Goal: Book appointment/travel/reservation

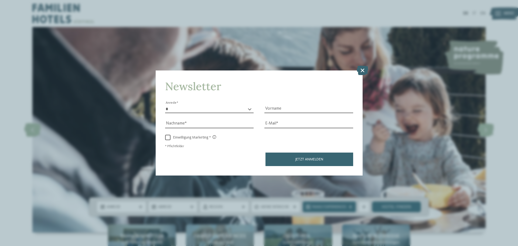
click at [363, 69] on icon at bounding box center [363, 70] width 12 height 9
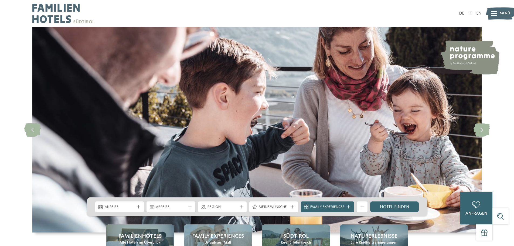
drag, startPoint x: 283, startPoint y: 149, endPoint x: 281, endPoint y: 145, distance: 4.4
click at [282, 148] on img at bounding box center [256, 129] width 449 height 205
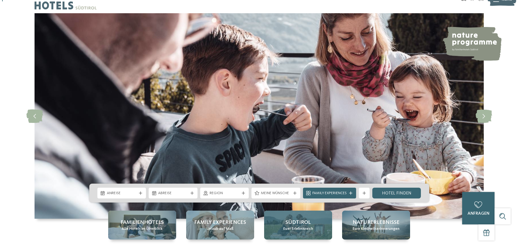
scroll to position [162, 0]
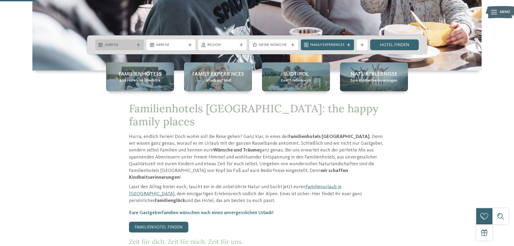
click at [127, 48] on div "Anreise" at bounding box center [119, 44] width 49 height 11
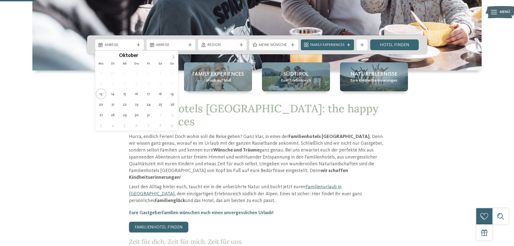
click at [175, 56] on icon at bounding box center [174, 57] width 4 height 4
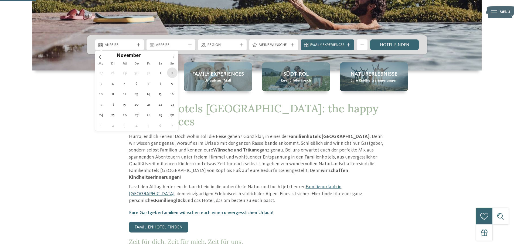
type div "[DATE]"
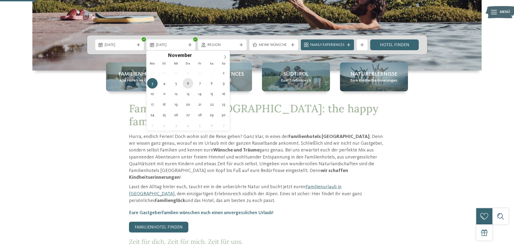
type div "[DATE]"
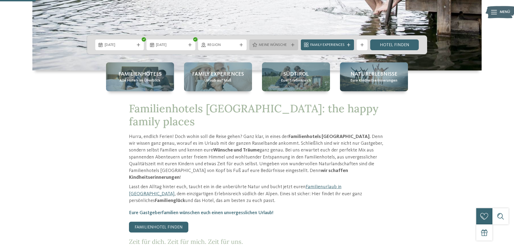
click at [287, 45] on span "Meine Wünsche" at bounding box center [274, 44] width 30 height 5
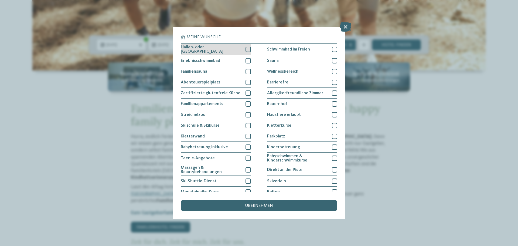
click at [238, 51] on div "Hallen- oder [GEOGRAPHIC_DATA]" at bounding box center [216, 50] width 70 height 12
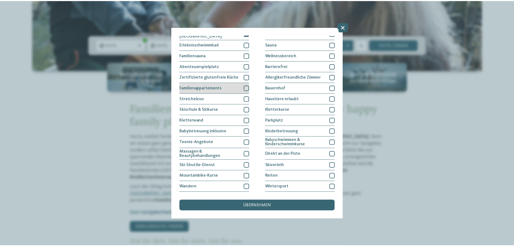
scroll to position [37, 0]
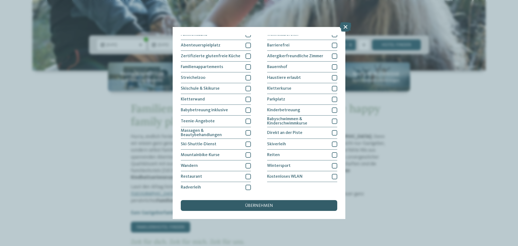
click at [271, 205] on span "übernehmen" at bounding box center [259, 205] width 28 height 4
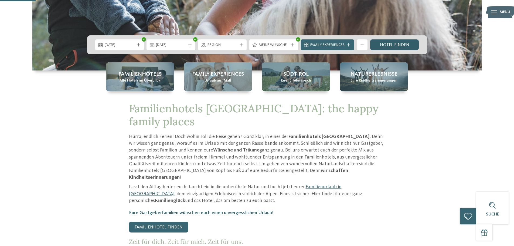
click at [394, 46] on link "Hotel finden" at bounding box center [394, 44] width 49 height 11
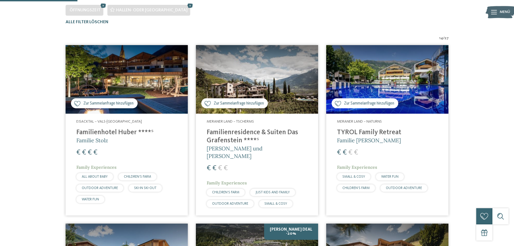
scroll to position [96, 0]
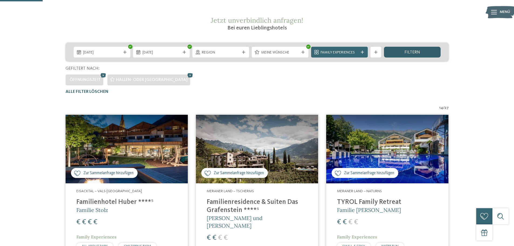
click at [407, 53] on span "filtern" at bounding box center [412, 52] width 16 height 4
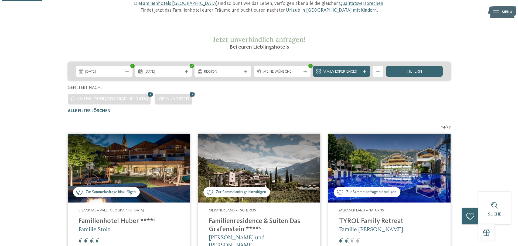
scroll to position [69, 0]
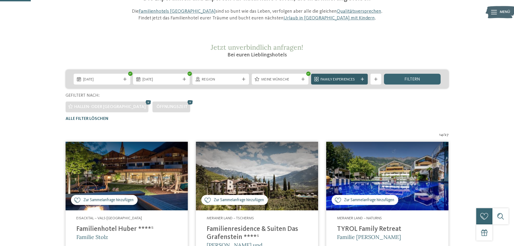
click at [343, 81] on span "Family Experiences" at bounding box center [339, 79] width 38 height 5
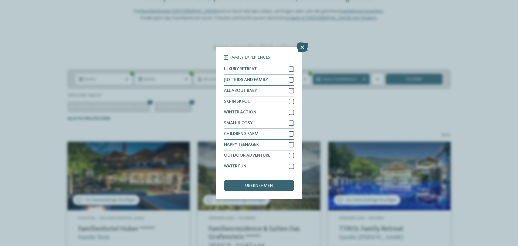
click at [303, 48] on icon at bounding box center [302, 46] width 12 height 9
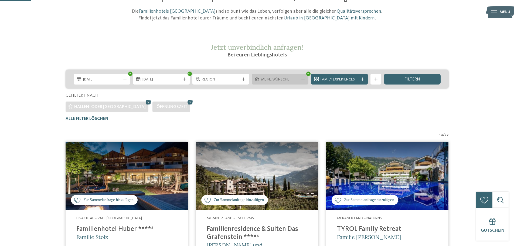
click at [282, 79] on span "Meine Wünsche" at bounding box center [280, 79] width 38 height 5
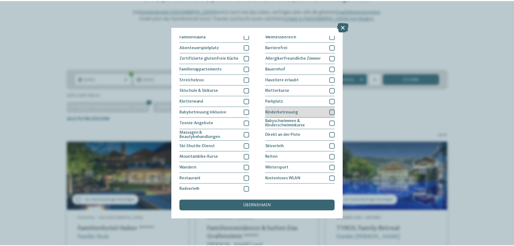
scroll to position [37, 0]
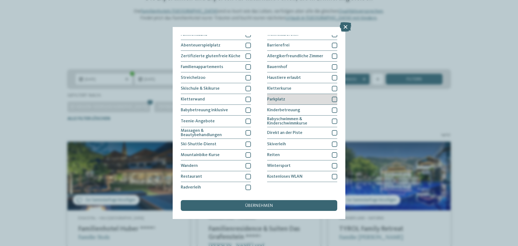
click at [306, 98] on div "Parkplatz" at bounding box center [302, 99] width 70 height 11
click at [270, 202] on div "übernehmen" at bounding box center [259, 205] width 156 height 11
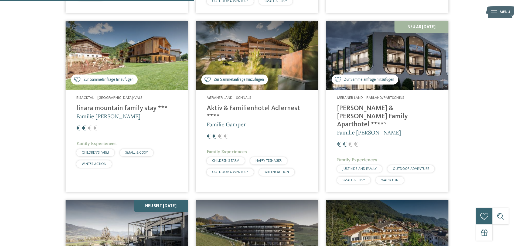
scroll to position [366, 0]
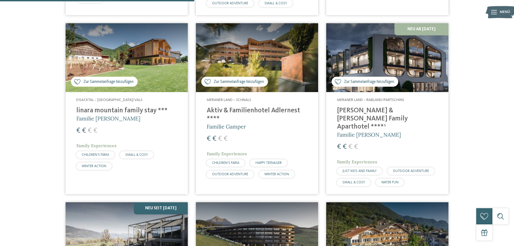
click at [271, 46] on img at bounding box center [257, 57] width 122 height 69
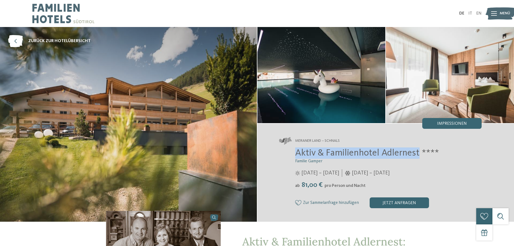
drag, startPoint x: 418, startPoint y: 152, endPoint x: 292, endPoint y: 153, distance: 126.0
click at [292, 153] on div "Aktiv & Familienhotel Adlernest **** Familie Gamper 29.05. – 09.11.2025 ab" at bounding box center [380, 177] width 203 height 61
copy span "Aktiv & Familienhotel Adlernest"
